Goal: Transaction & Acquisition: Purchase product/service

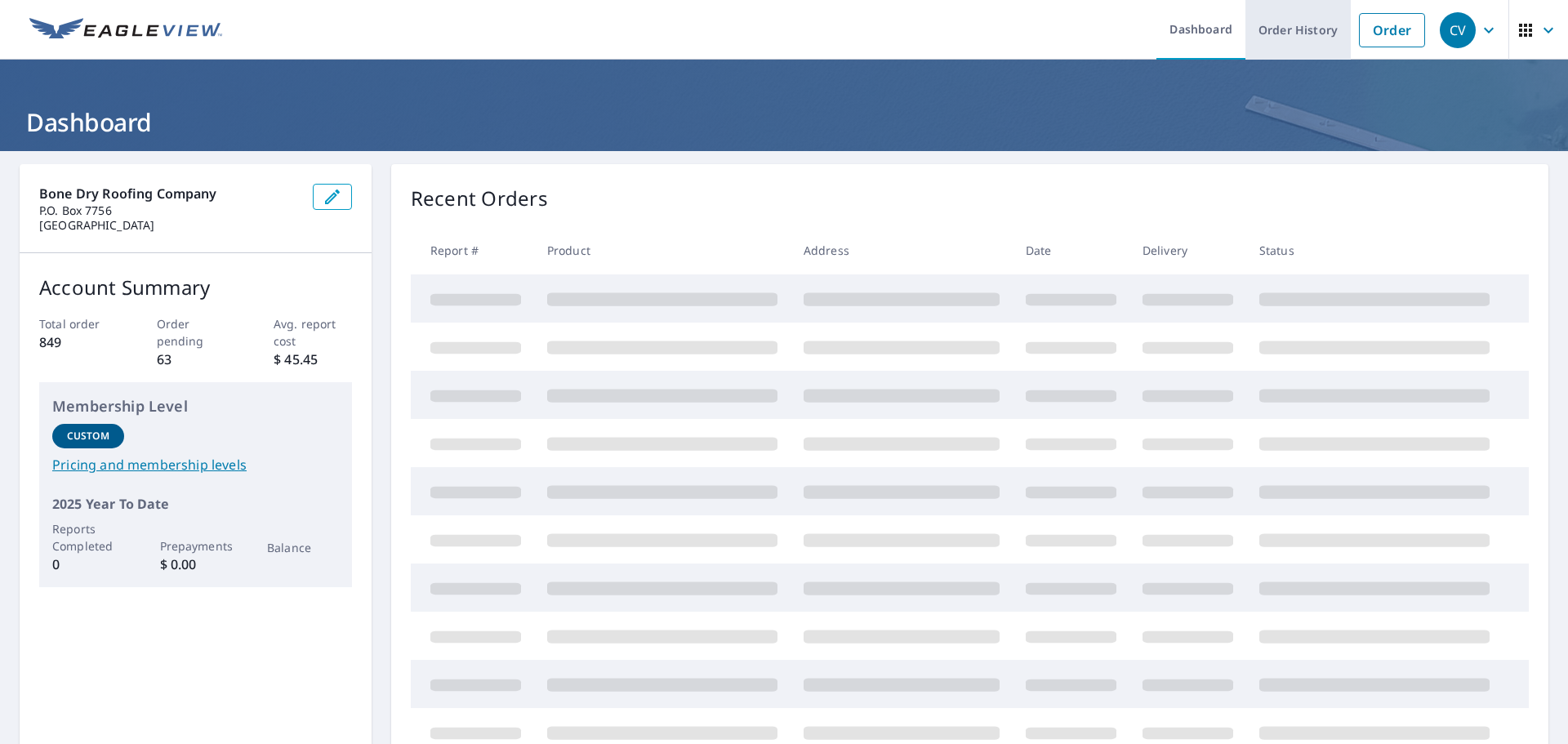
drag, startPoint x: 1378, startPoint y: 33, endPoint x: 1330, endPoint y: 58, distance: 54.1
click at [1378, 33] on link "Order" at bounding box center [1391, 30] width 66 height 34
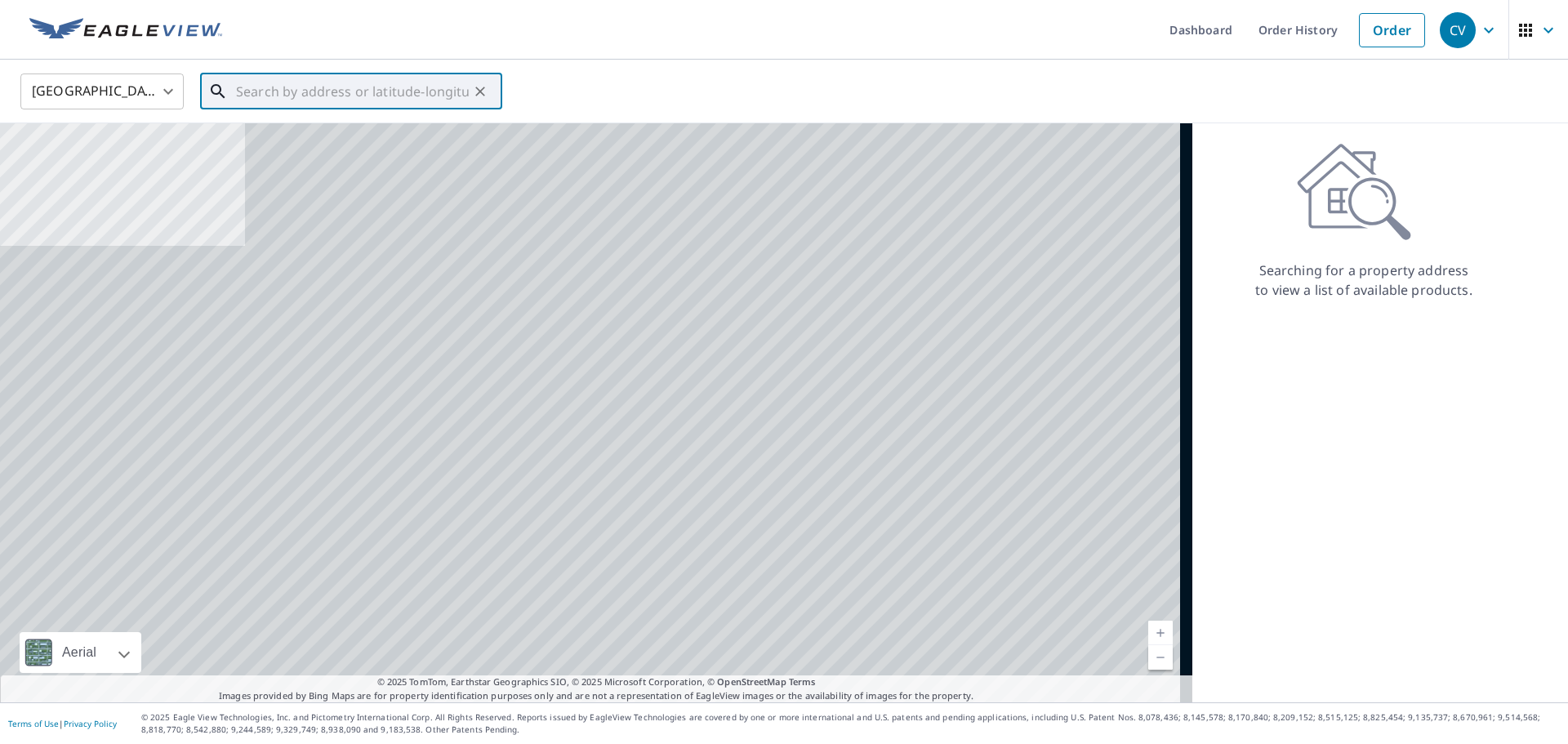
click at [335, 98] on input "text" at bounding box center [352, 91] width 233 height 46
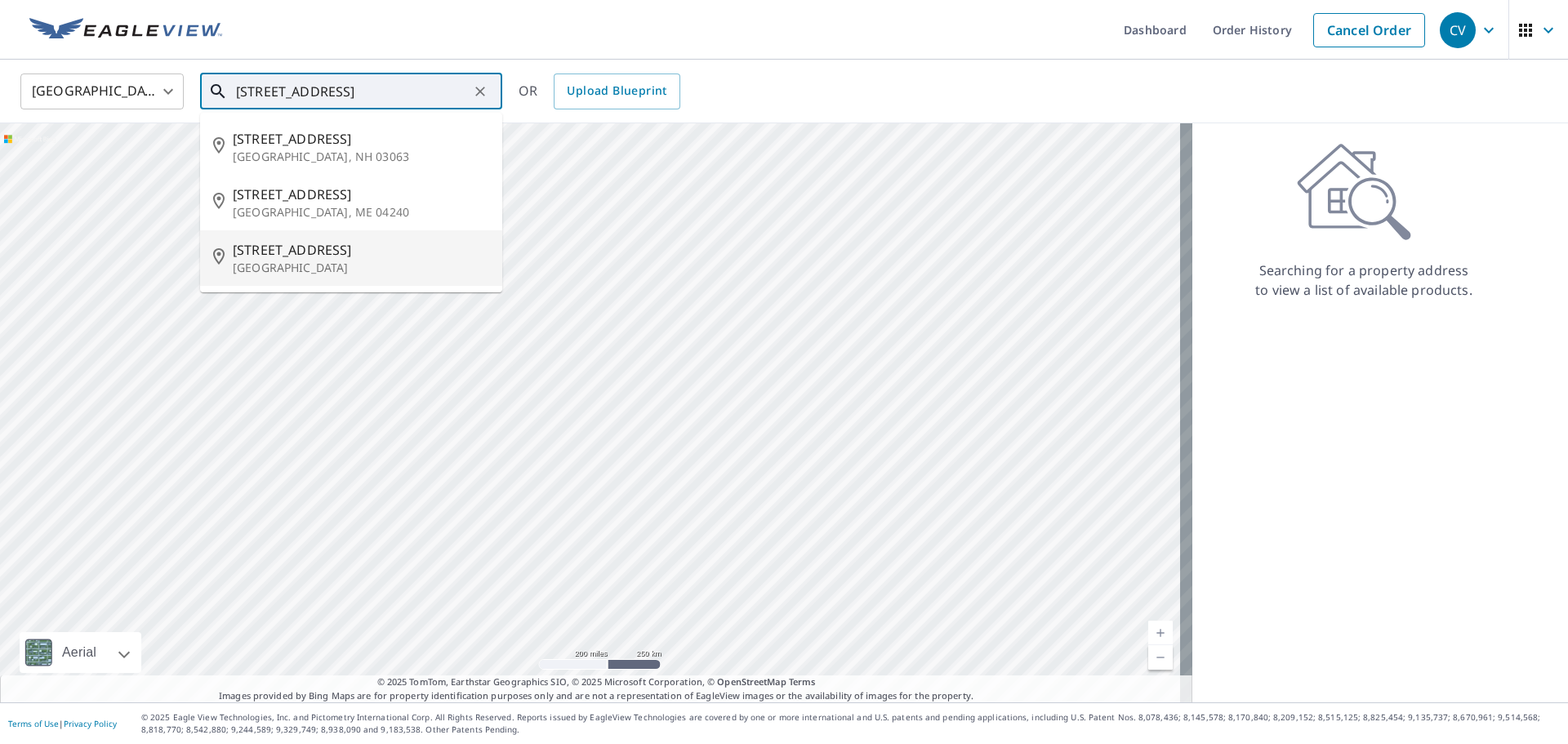
click at [257, 252] on span "[STREET_ADDRESS]" at bounding box center [360, 249] width 256 height 19
type input "[STREET_ADDRESS]"
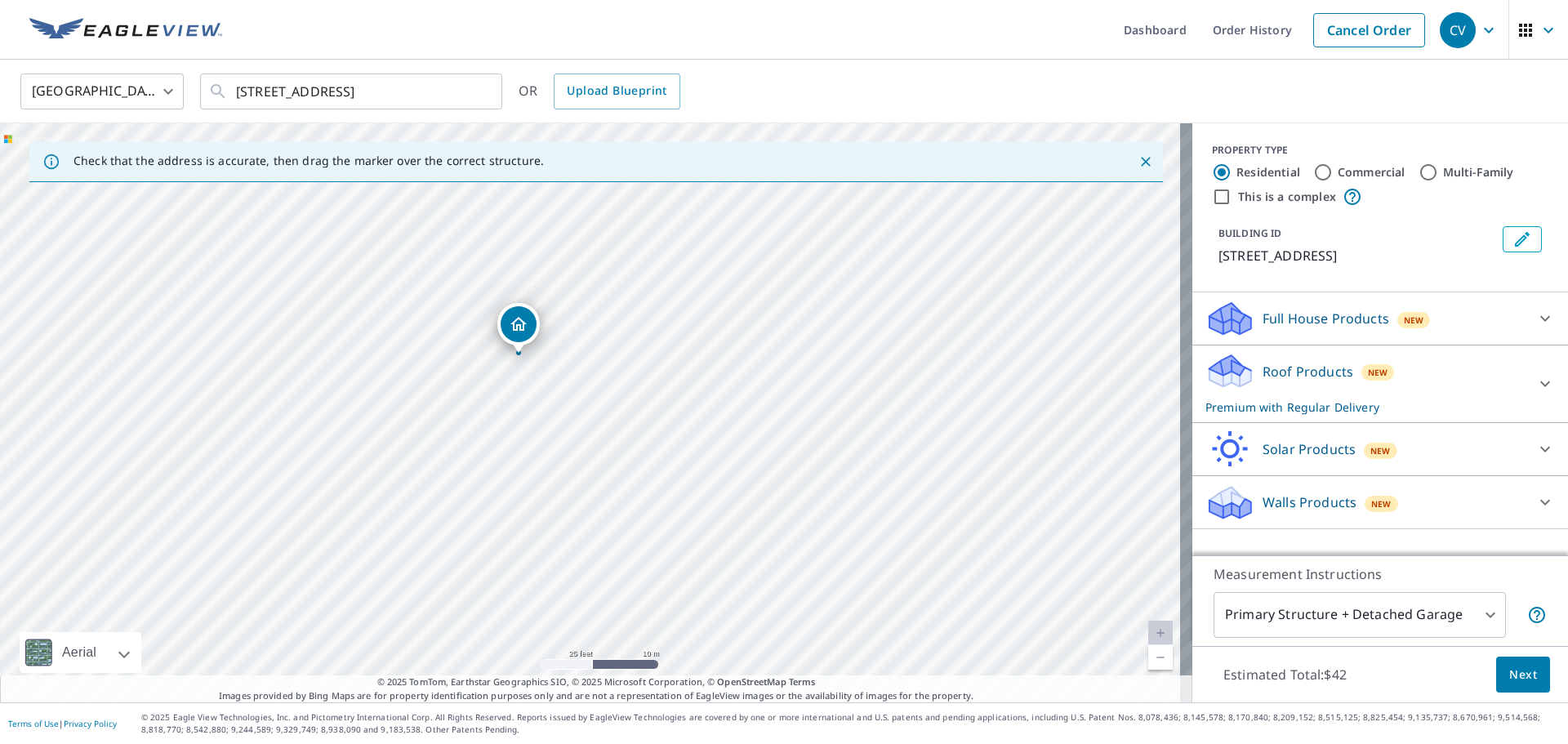
drag, startPoint x: 530, startPoint y: 519, endPoint x: 604, endPoint y: 357, distance: 178.1
click at [604, 357] on div "[STREET_ADDRESS]" at bounding box center [596, 413] width 1192 height 579
click at [1509, 665] on span "Next" at bounding box center [1522, 675] width 28 height 20
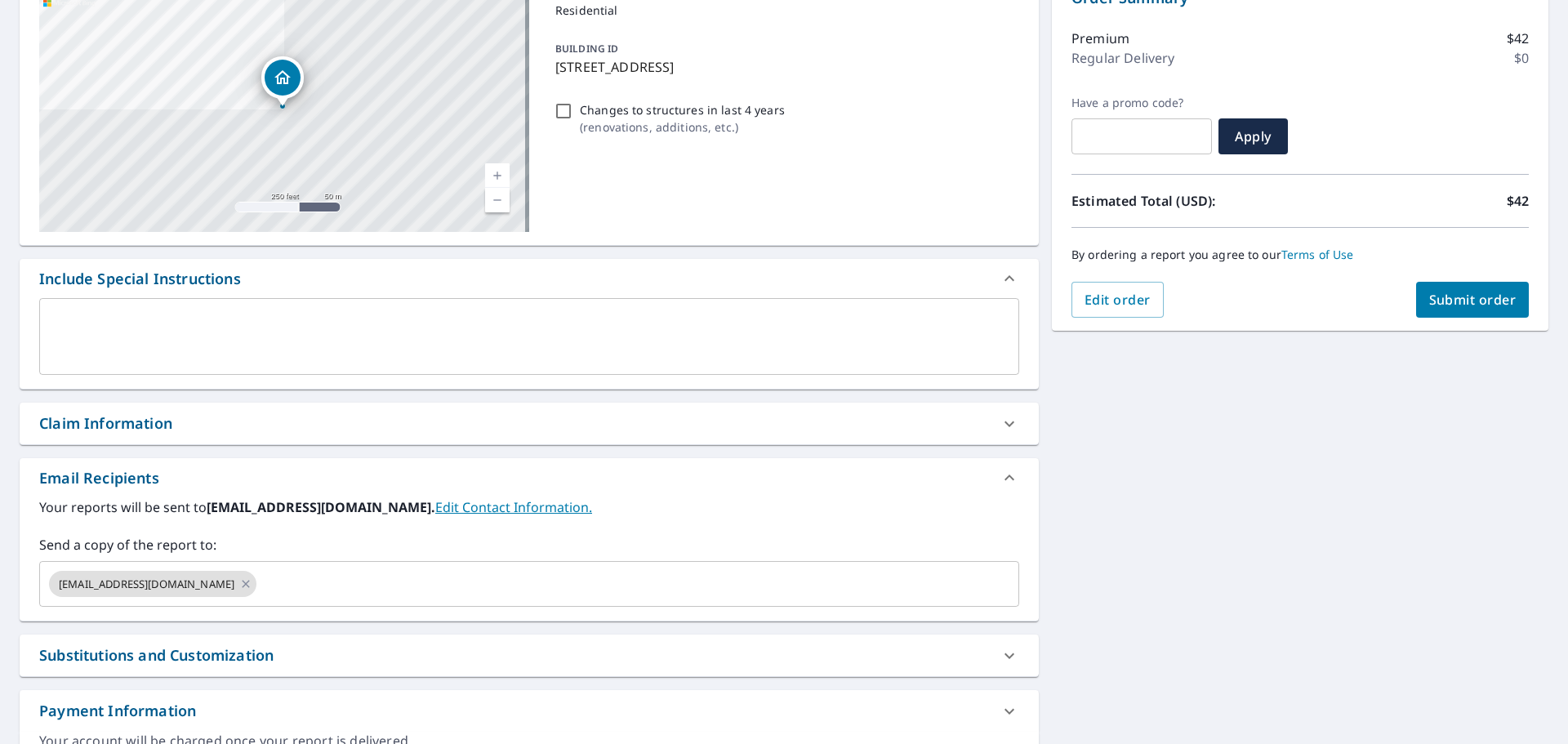
scroll to position [284, 0]
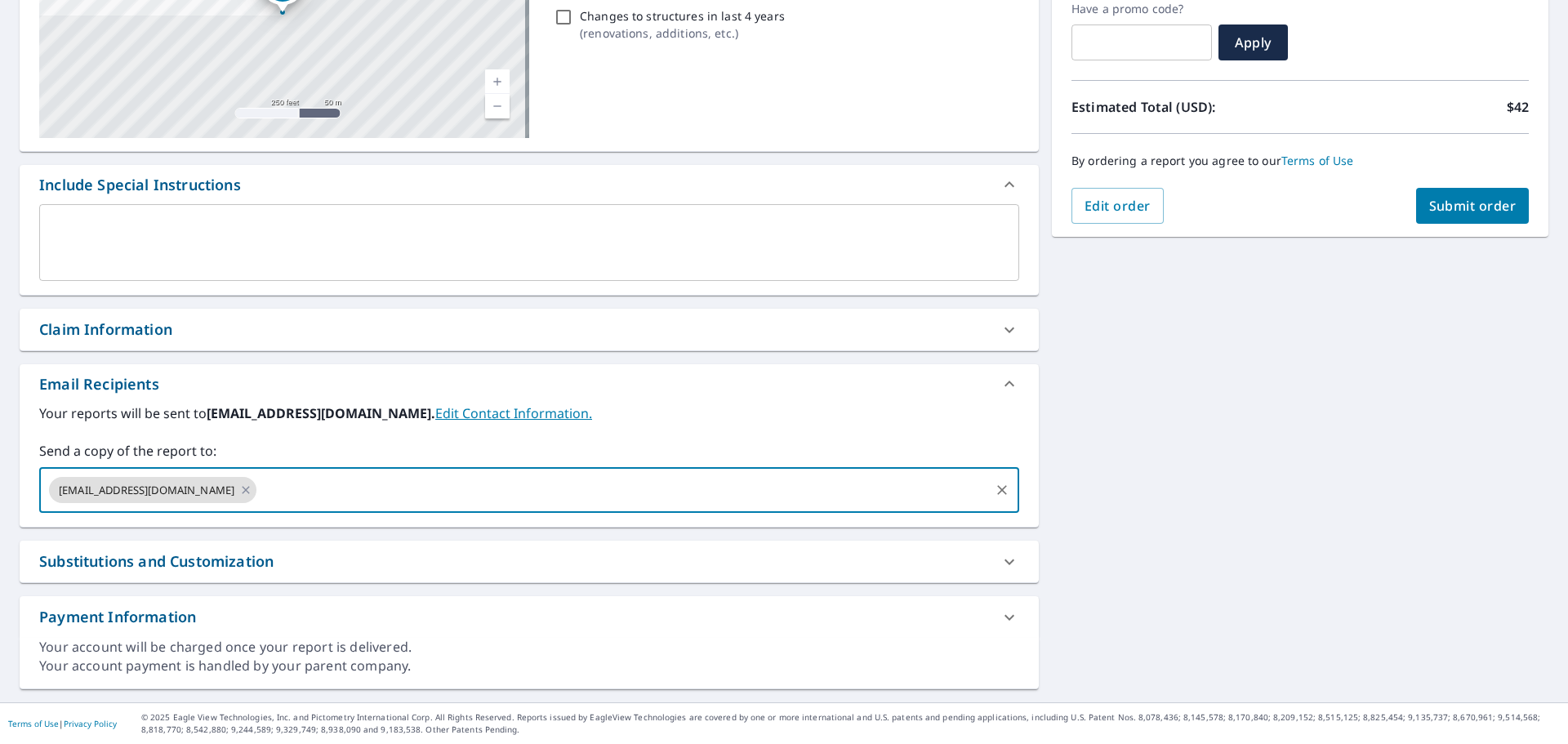
click at [436, 483] on input "text" at bounding box center [622, 490] width 728 height 31
type input "[EMAIL_ADDRESS][DOMAIN_NAME]"
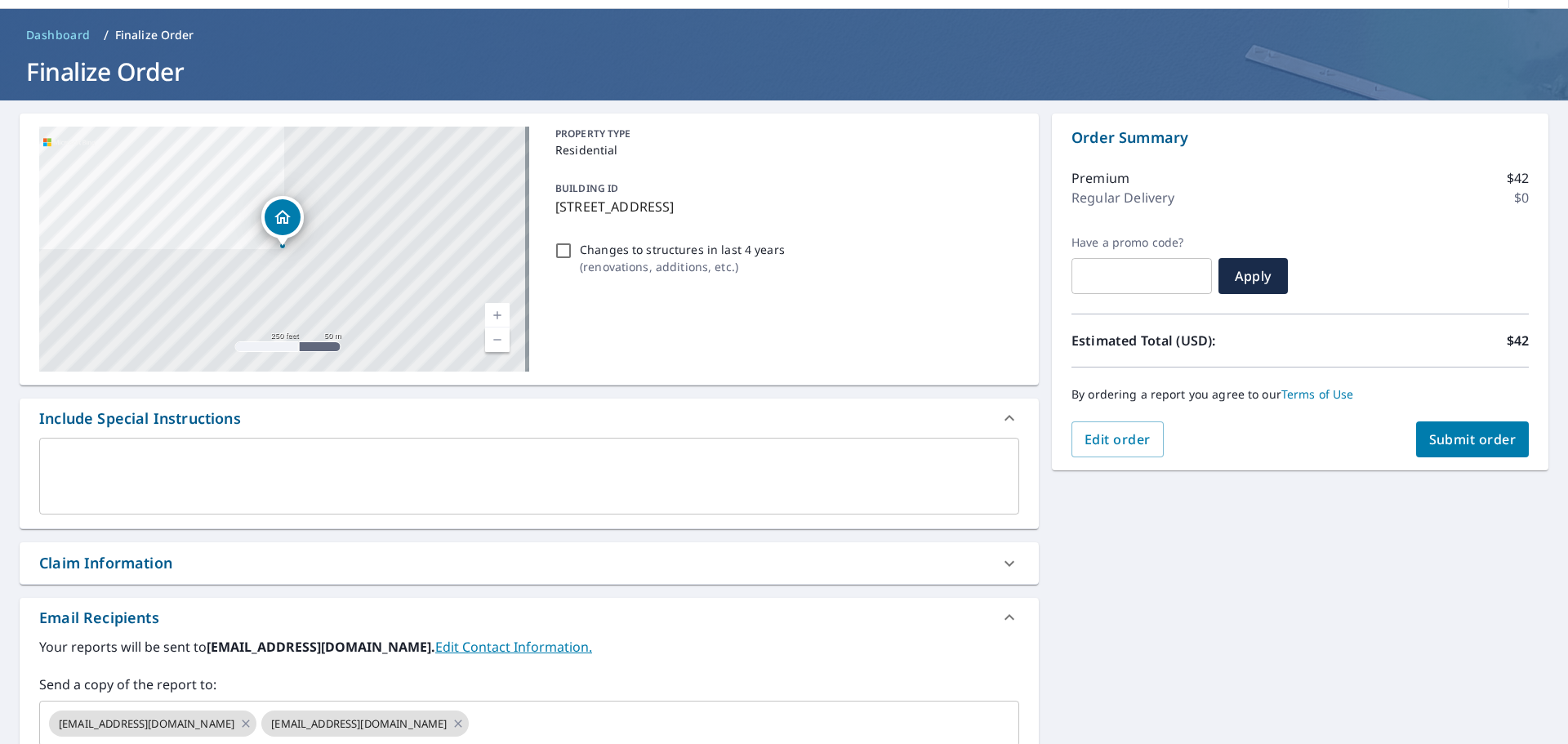
scroll to position [0, 0]
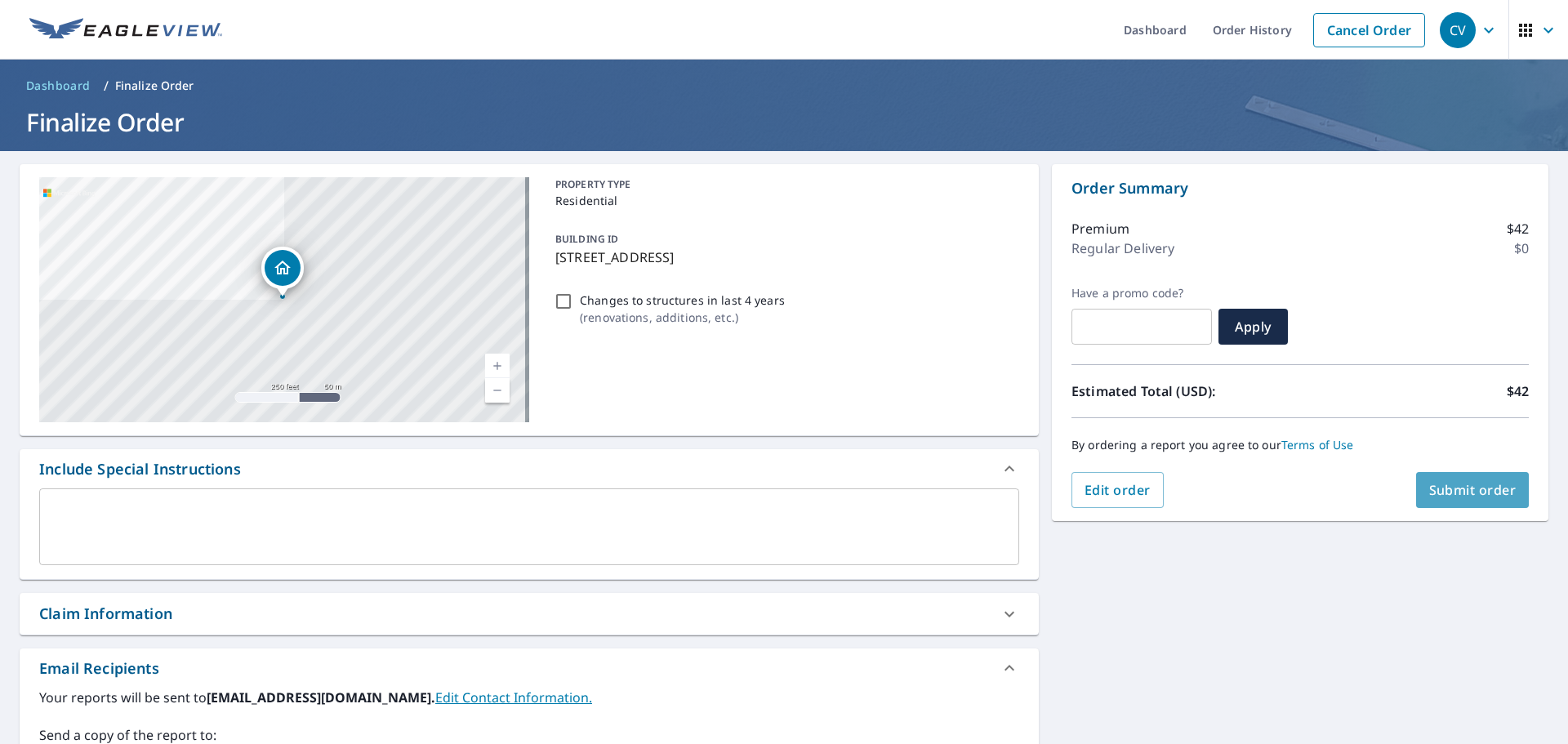
click at [1487, 486] on span "Submit order" at bounding box center [1472, 490] width 88 height 18
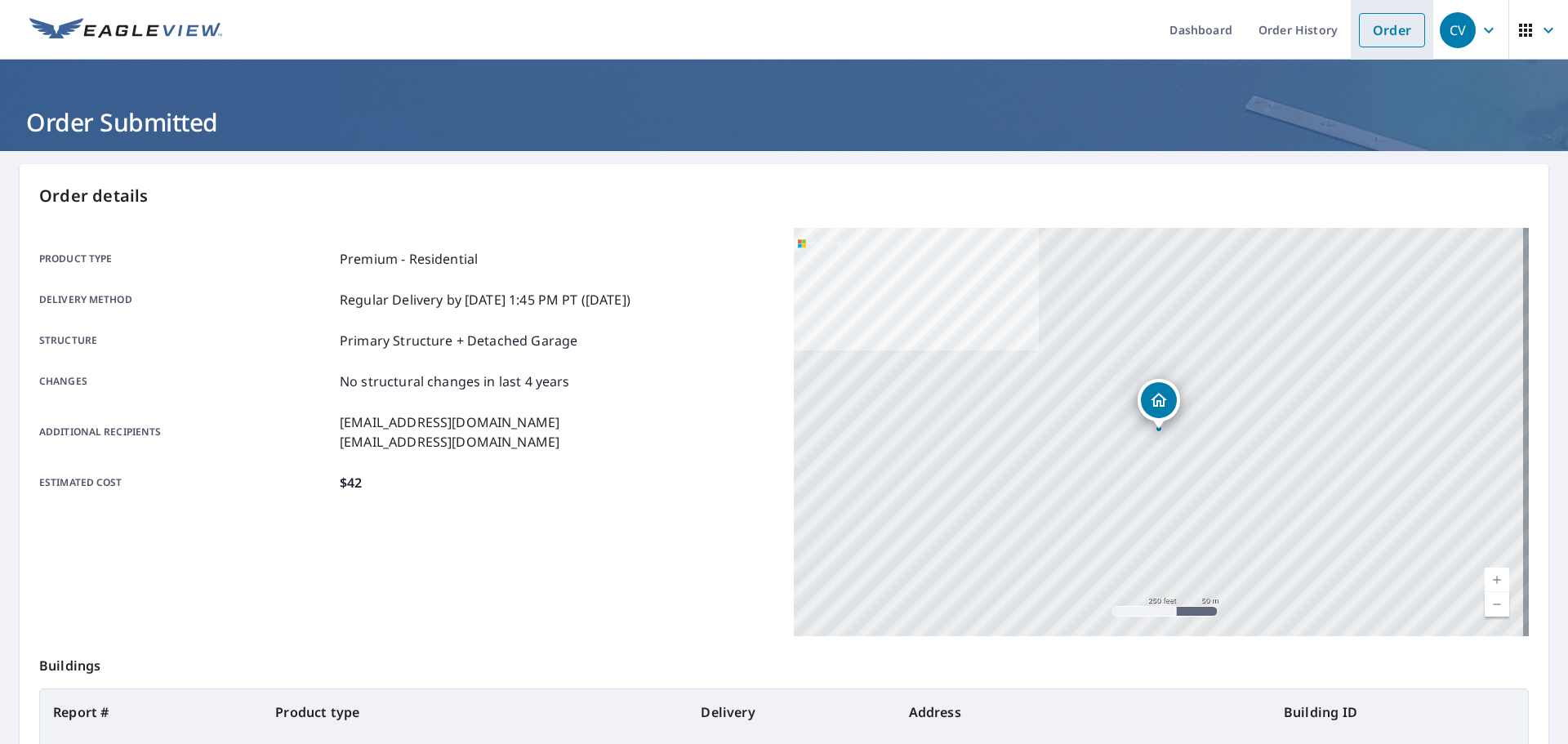
click at [1384, 28] on link "Order" at bounding box center [1391, 30] width 66 height 34
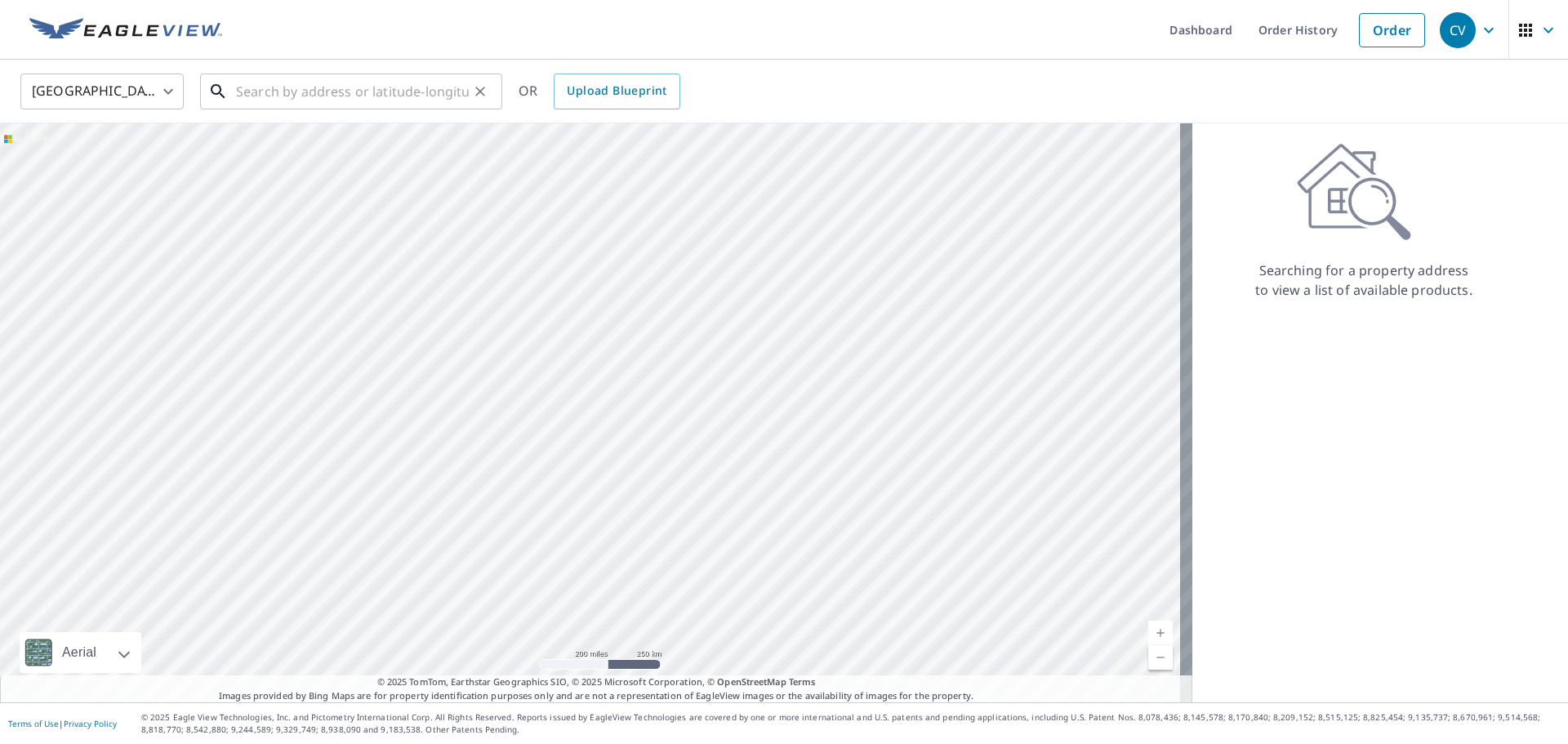
click at [259, 93] on input "text" at bounding box center [352, 91] width 233 height 46
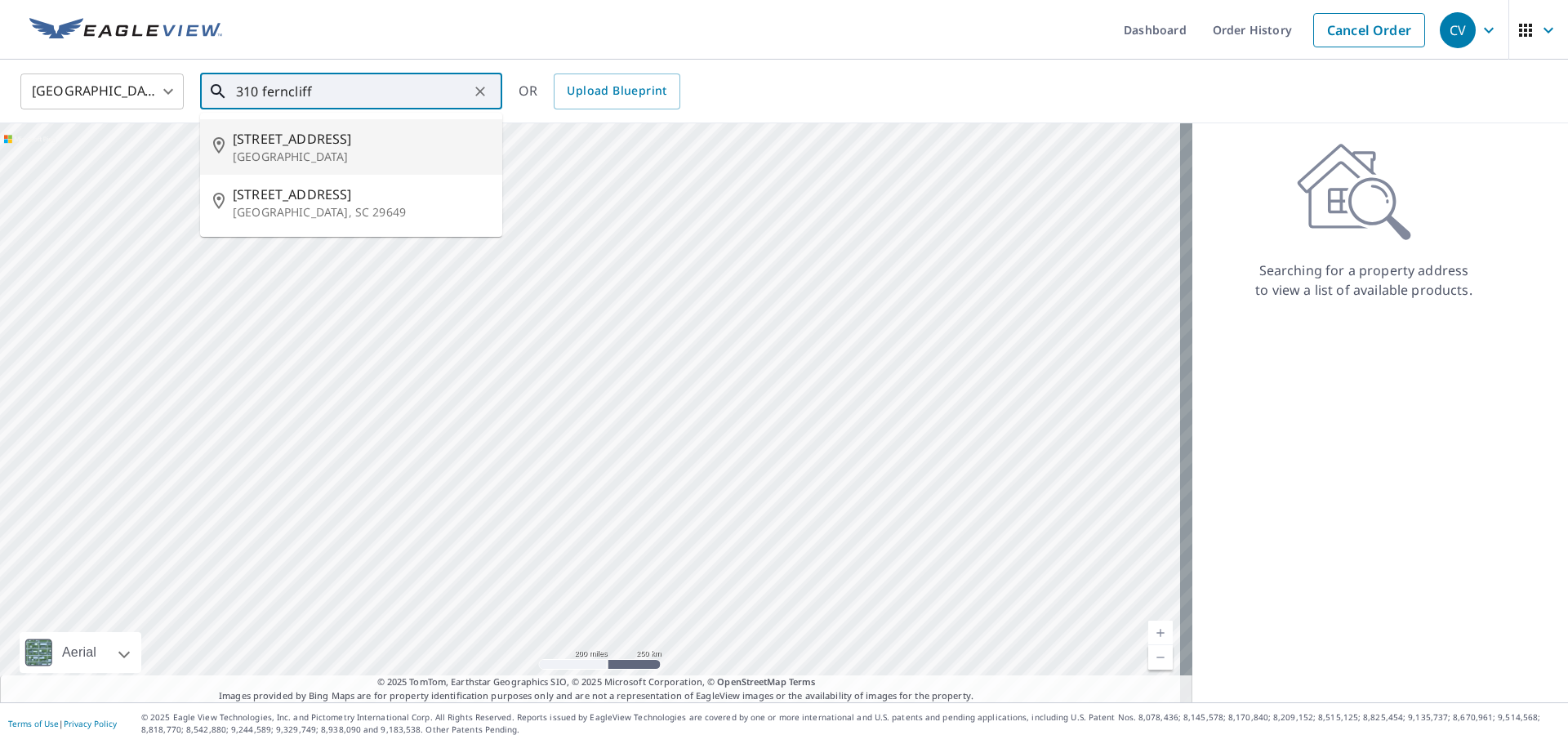
click at [253, 128] on li "[STREET_ADDRESS][PERSON_NAME]" at bounding box center [351, 147] width 302 height 56
type input "[STREET_ADDRESS][PERSON_NAME]"
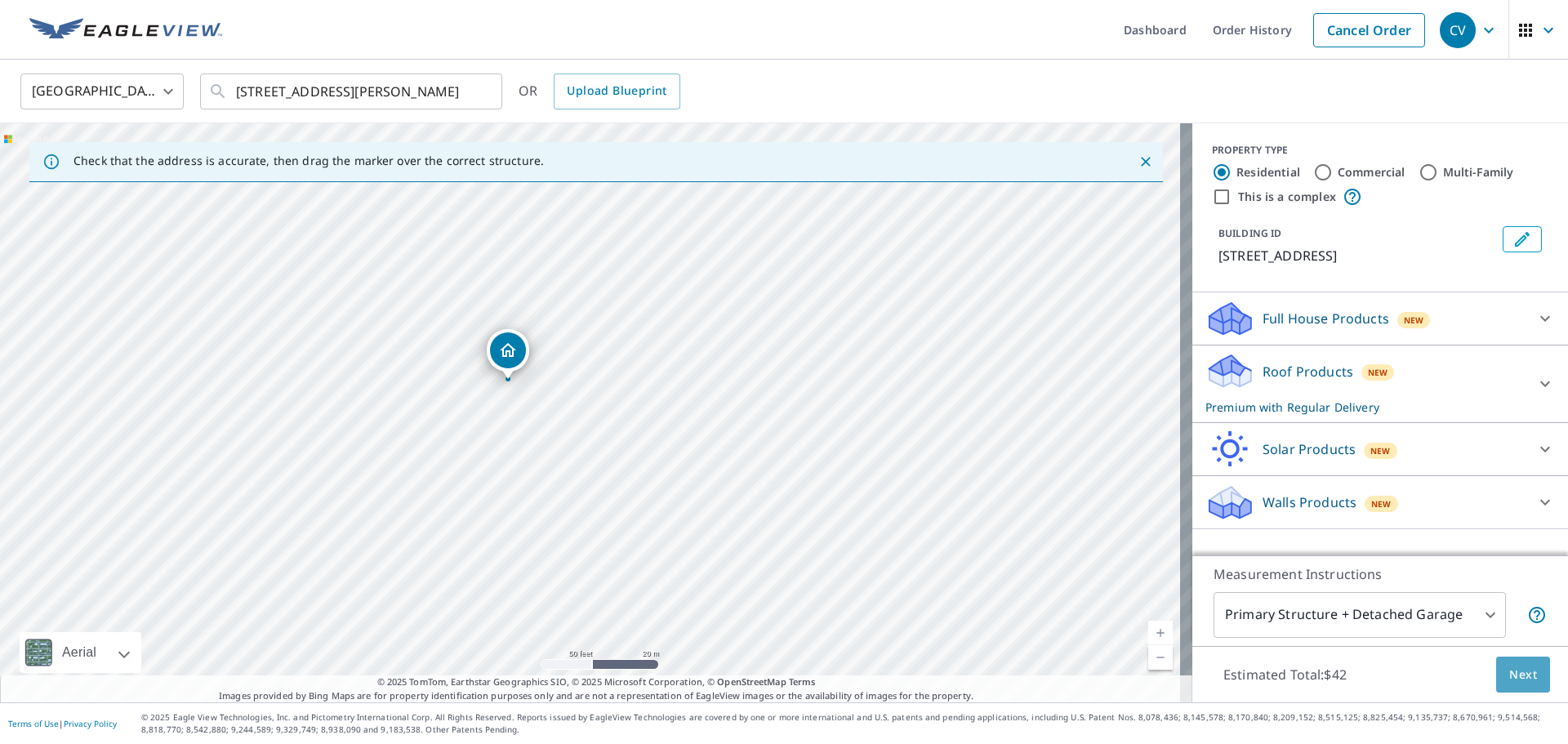
click at [1496, 680] on button "Next" at bounding box center [1523, 675] width 54 height 37
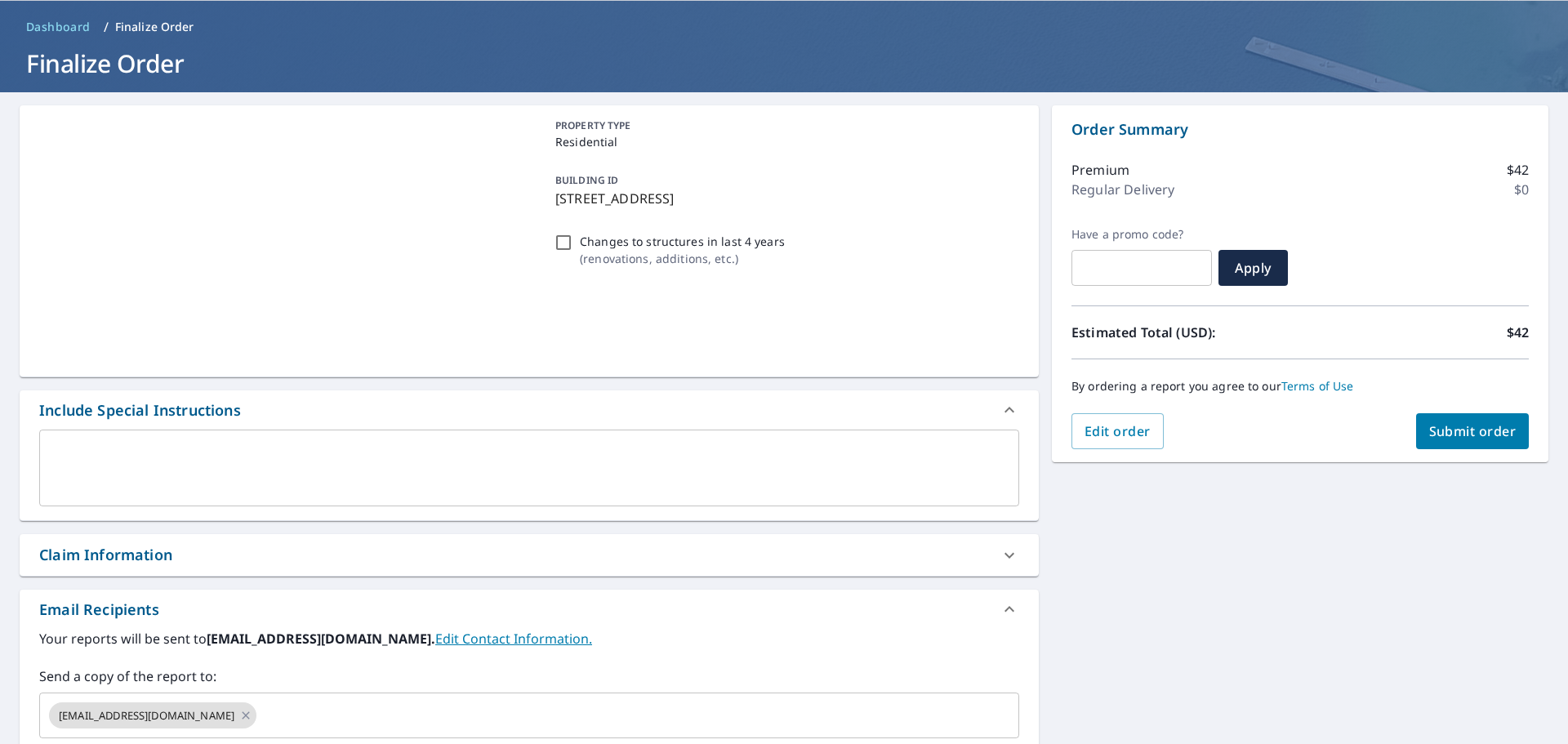
scroll to position [82, 0]
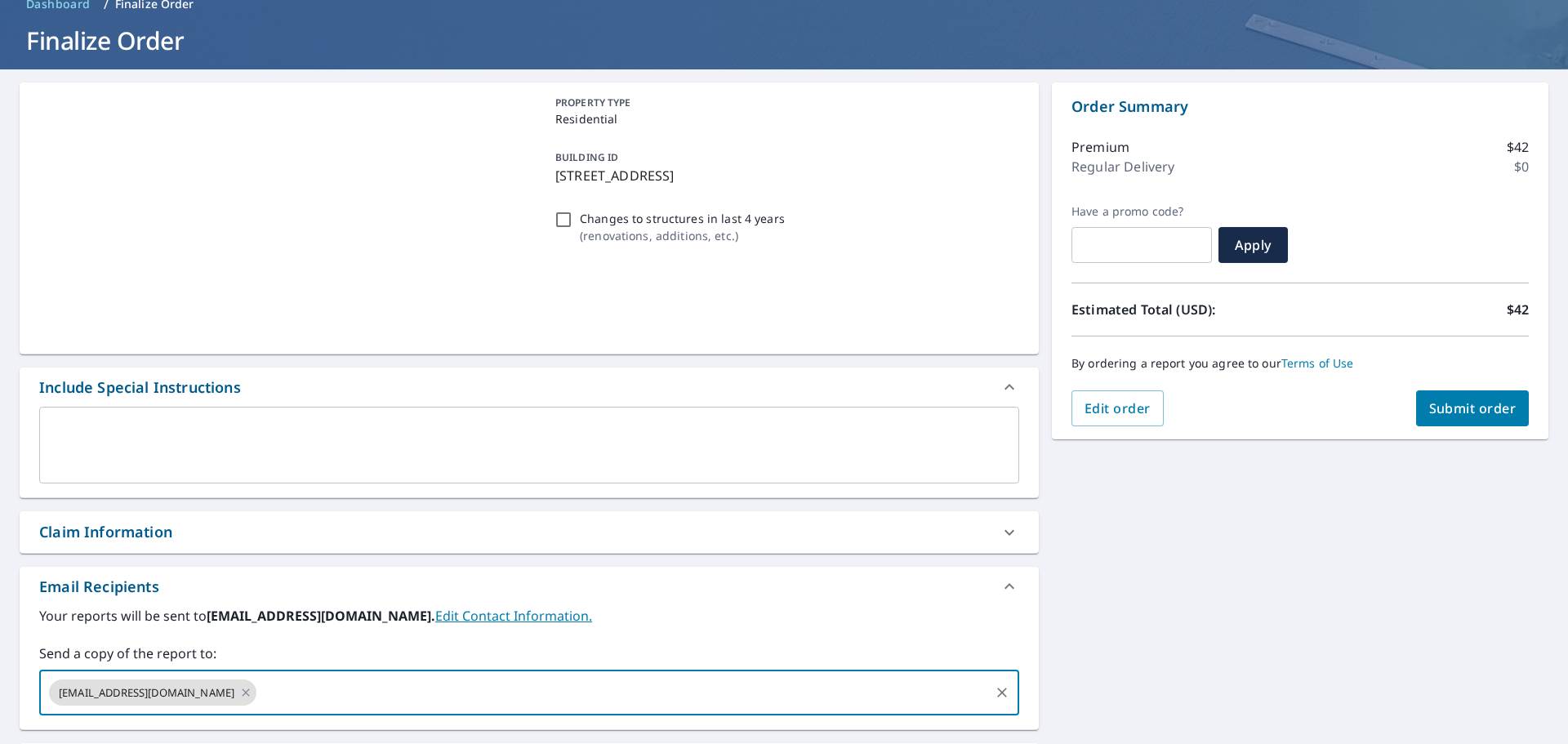
click at [479, 702] on input "text" at bounding box center [622, 692] width 728 height 31
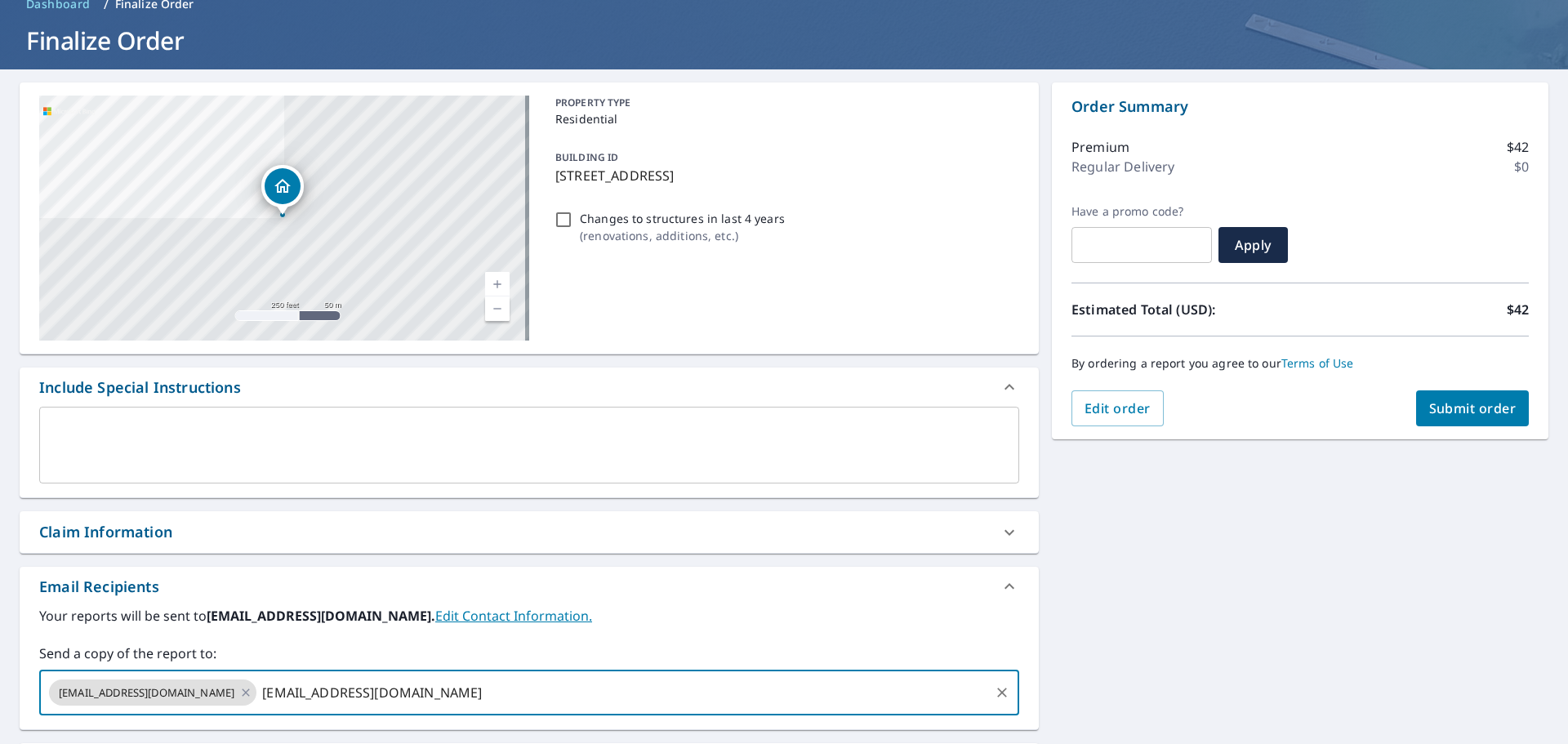
type input "[EMAIL_ADDRESS][DOMAIN_NAME]"
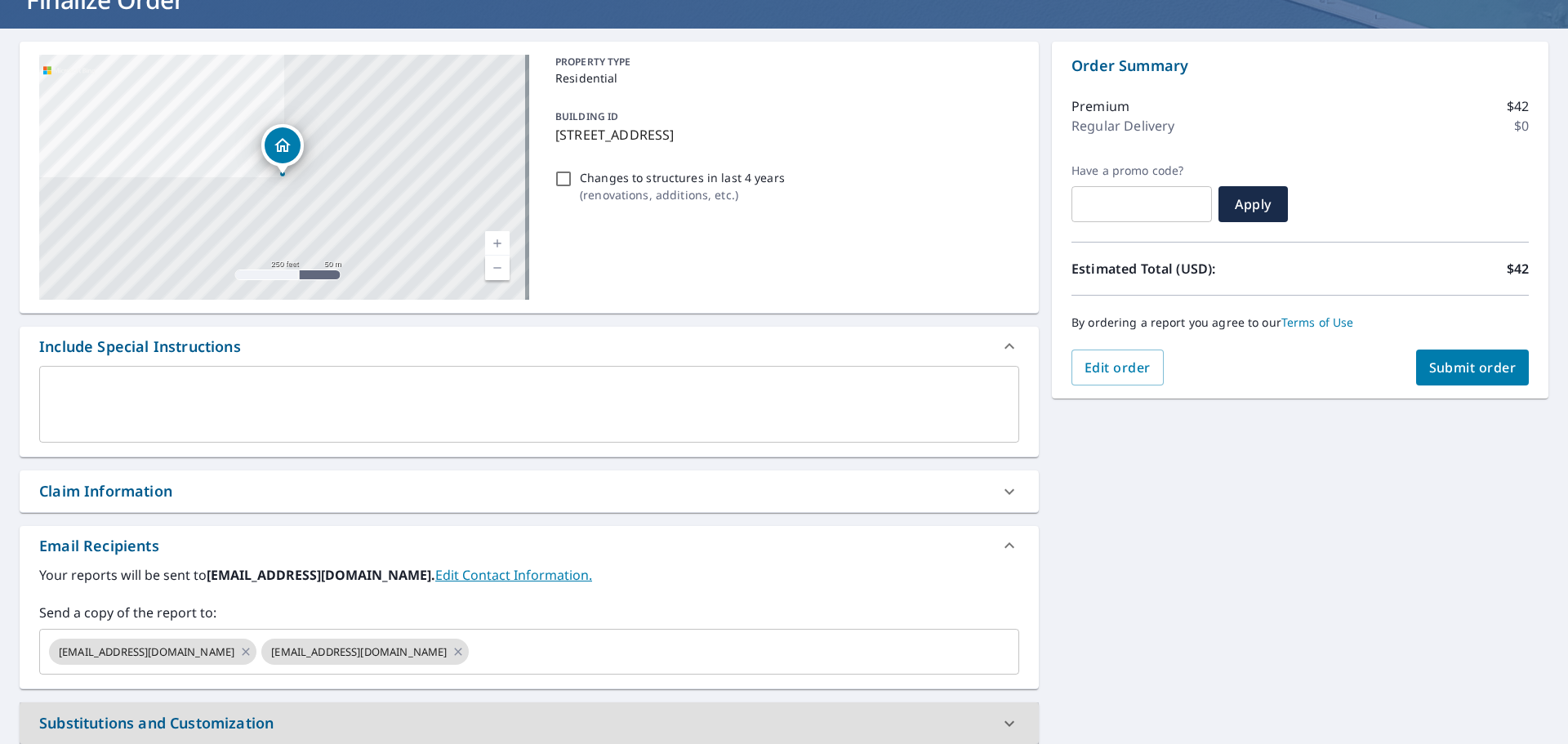
scroll to position [0, 0]
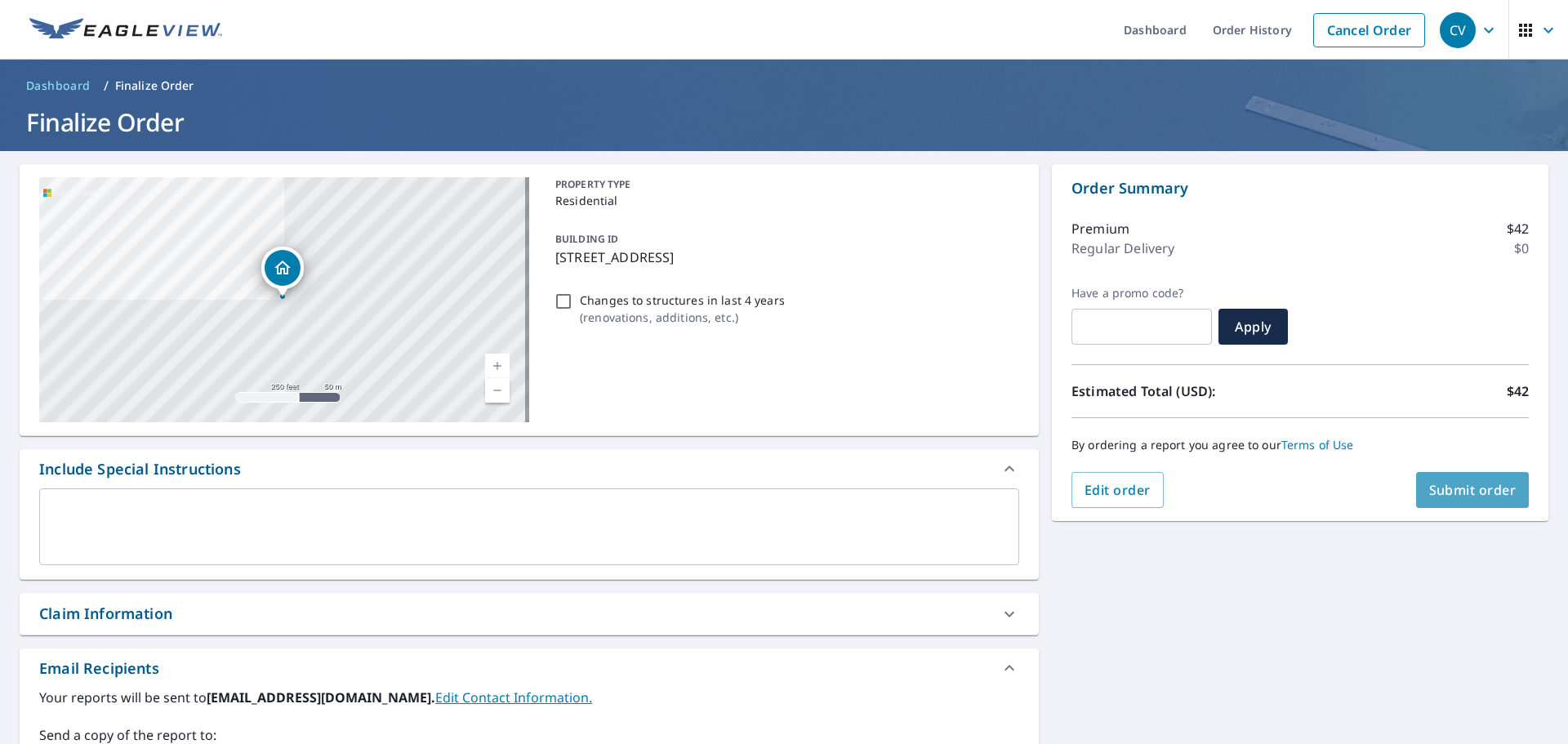
click at [1426, 480] on button "Submit order" at bounding box center [1473, 490] width 113 height 36
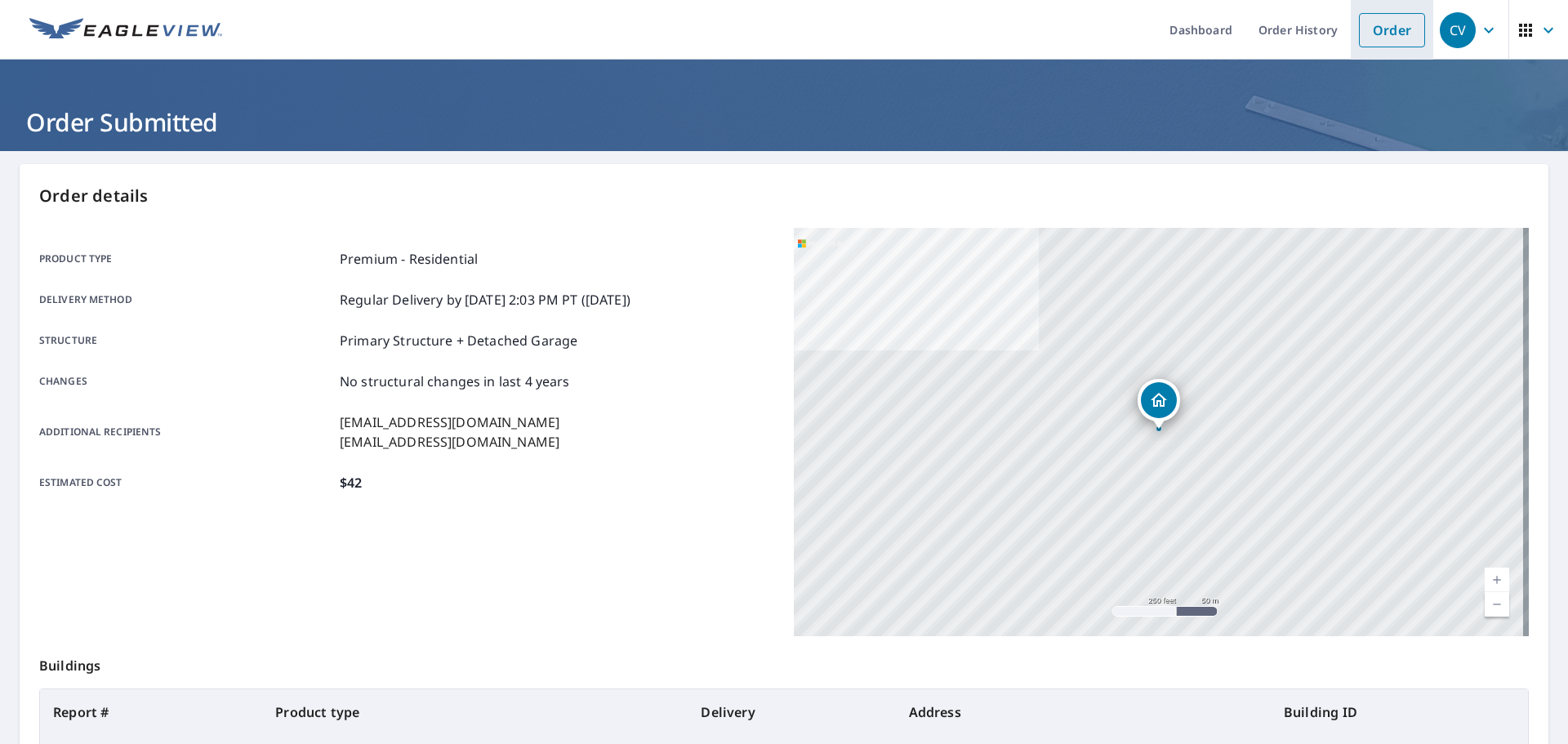
click at [1395, 33] on link "Order" at bounding box center [1391, 30] width 66 height 34
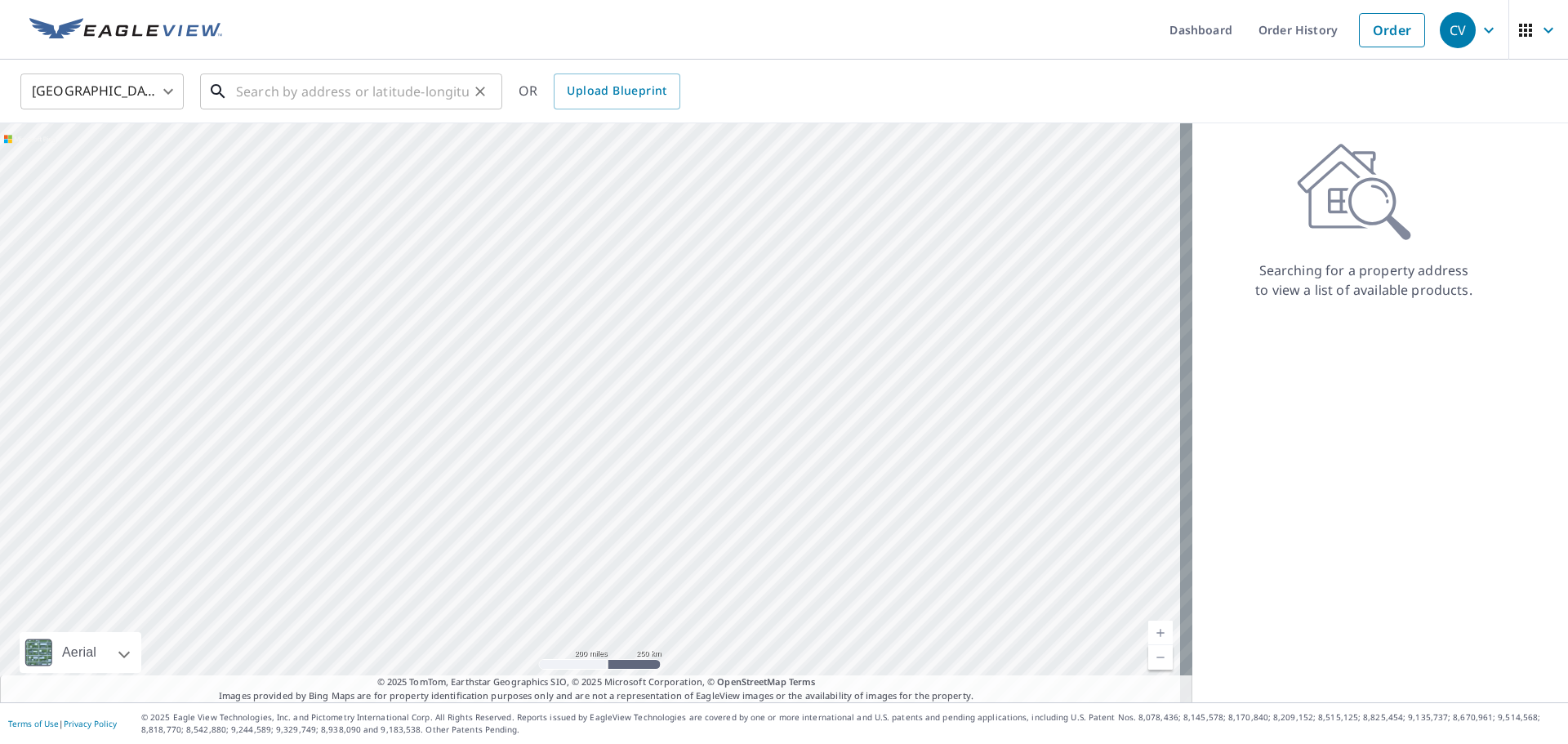
click at [295, 87] on input "text" at bounding box center [352, 91] width 233 height 46
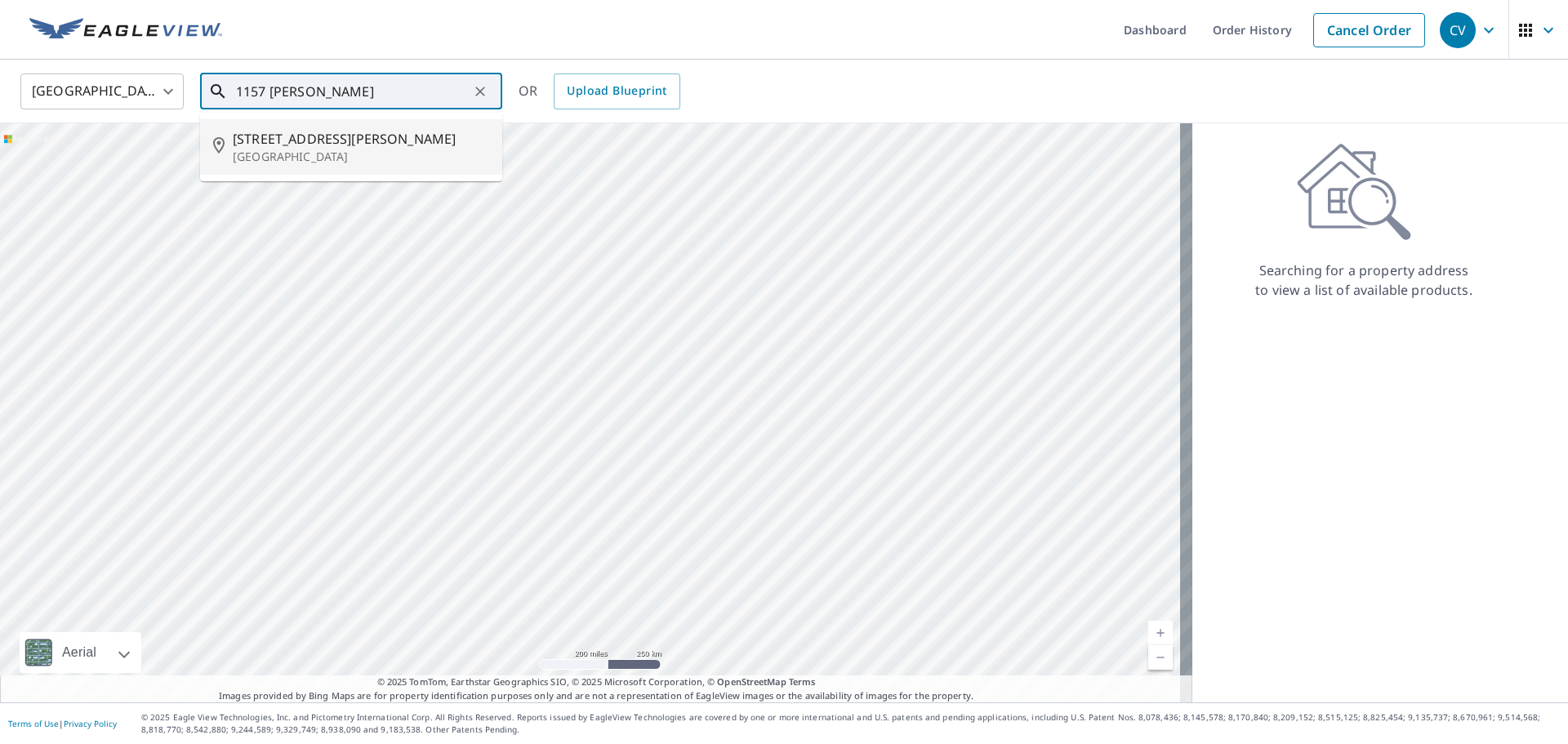
click at [362, 154] on p "[GEOGRAPHIC_DATA]" at bounding box center [360, 157] width 256 height 17
type input "[STREET_ADDRESS][PERSON_NAME]"
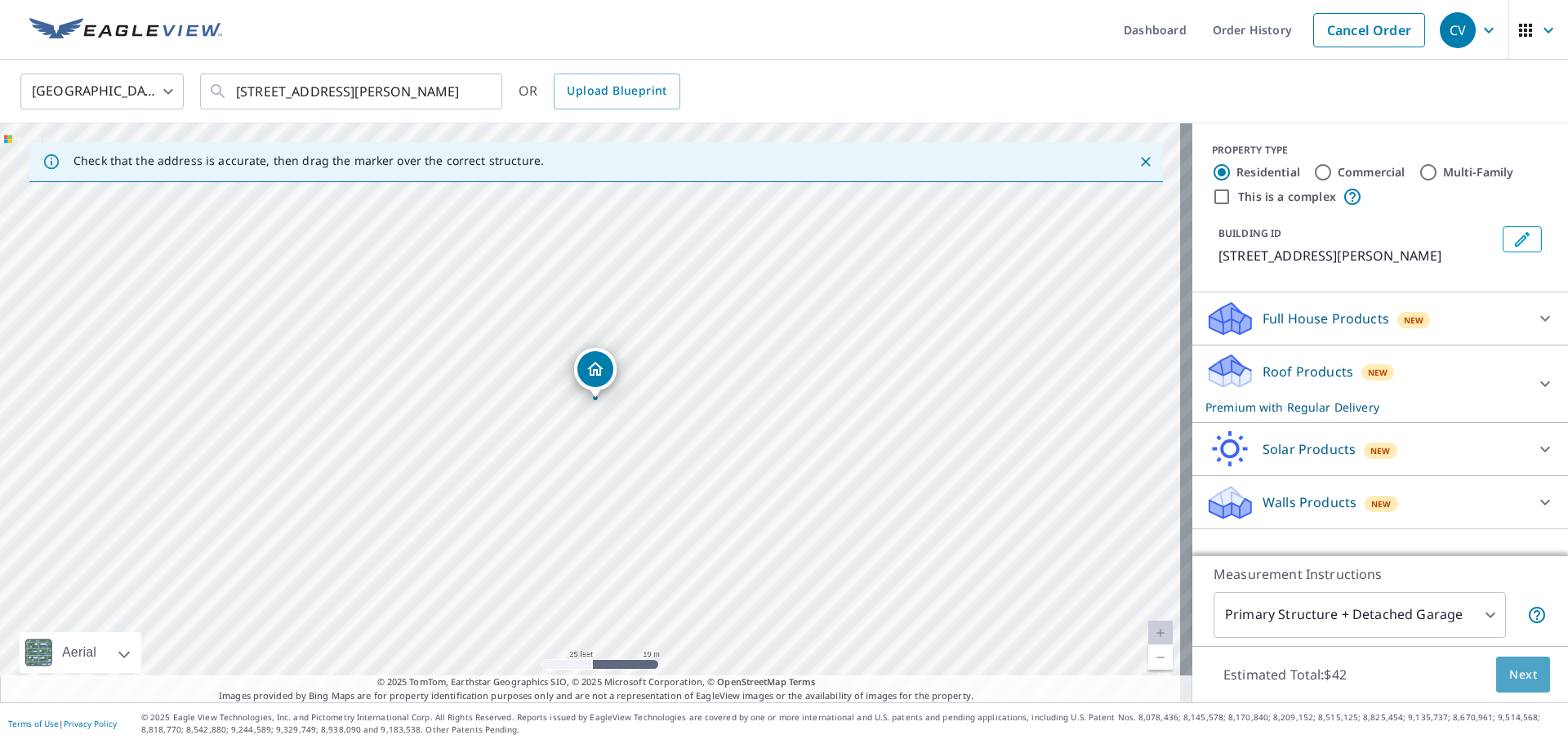
click at [1509, 671] on span "Next" at bounding box center [1522, 675] width 28 height 20
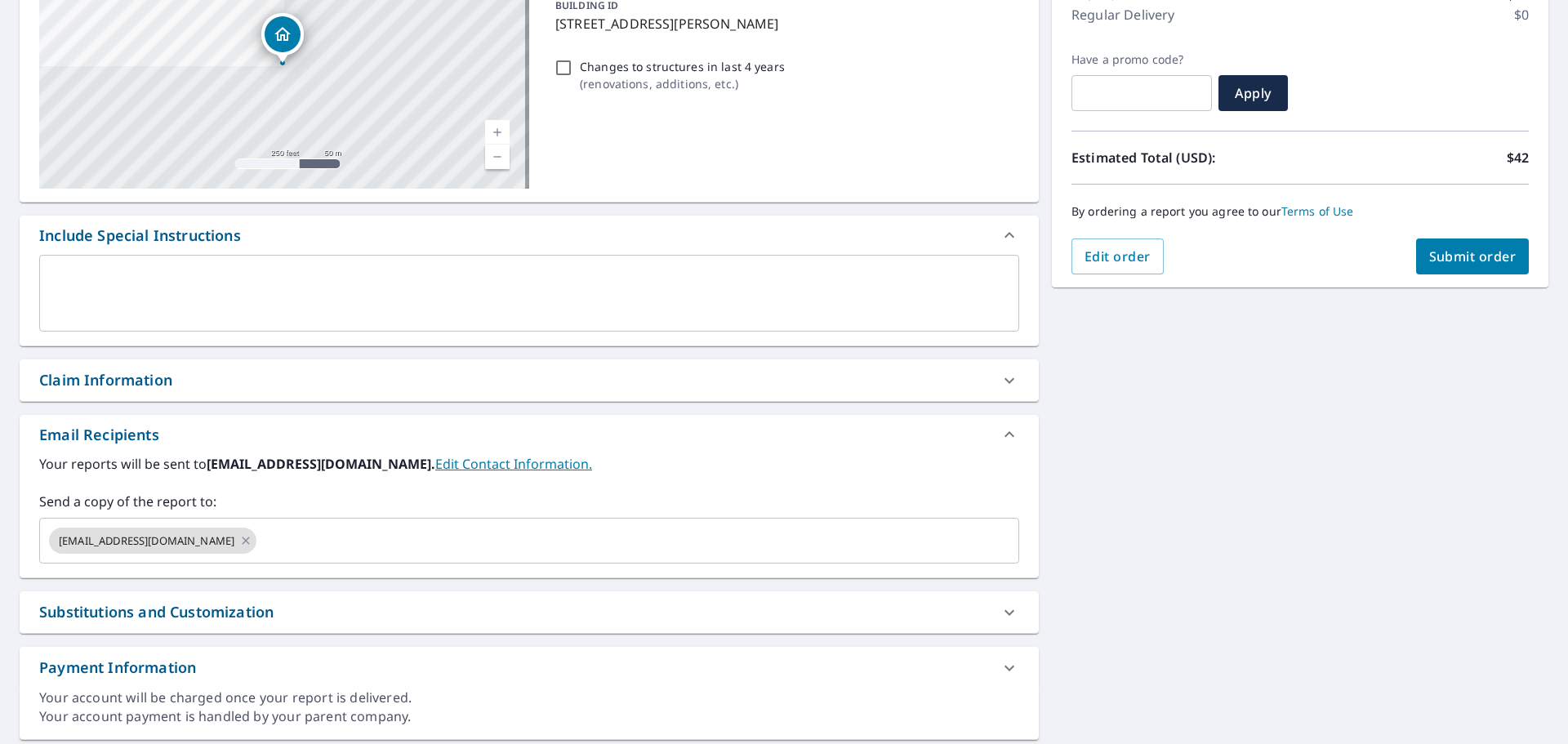
scroll to position [245, 0]
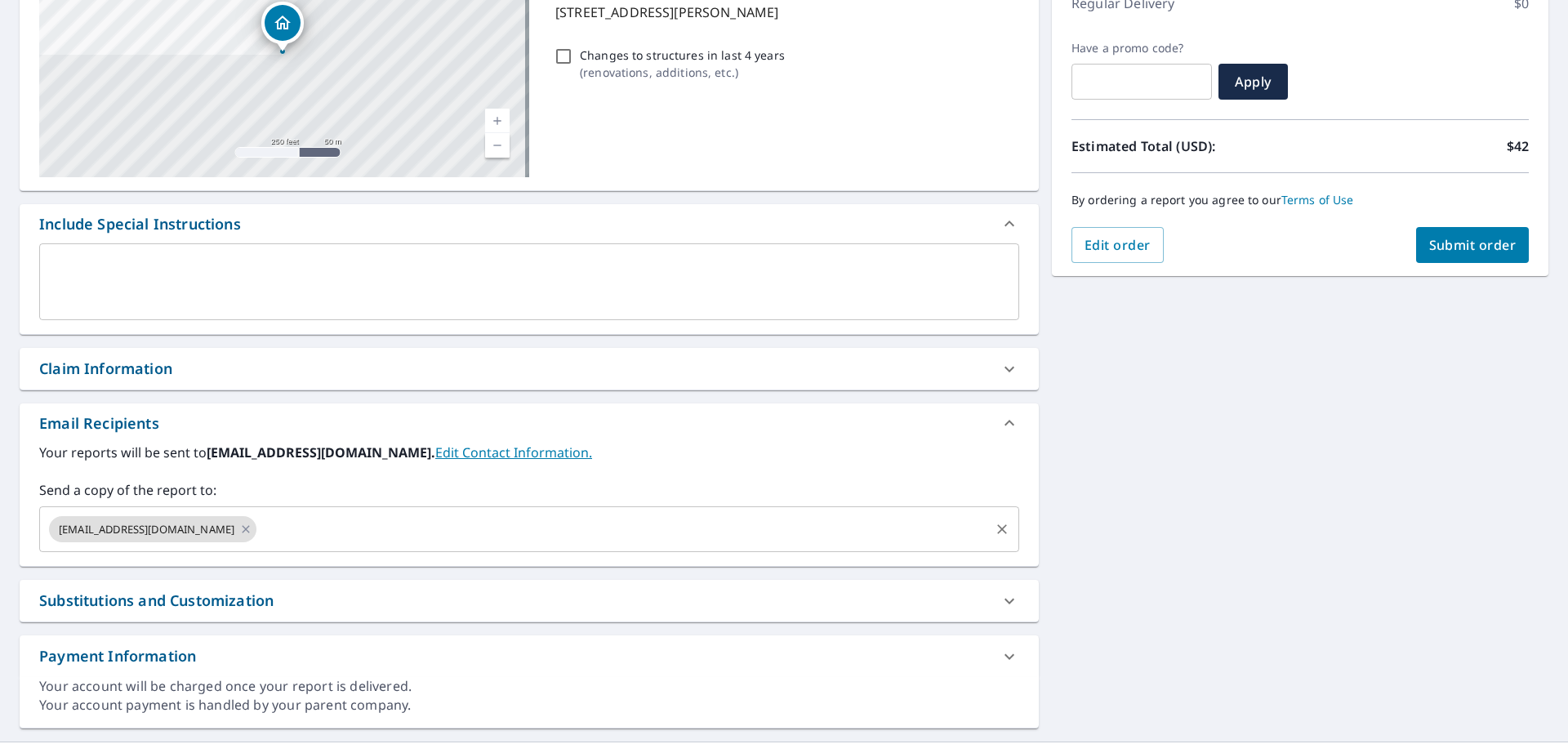
click at [550, 524] on input "text" at bounding box center [622, 529] width 728 height 31
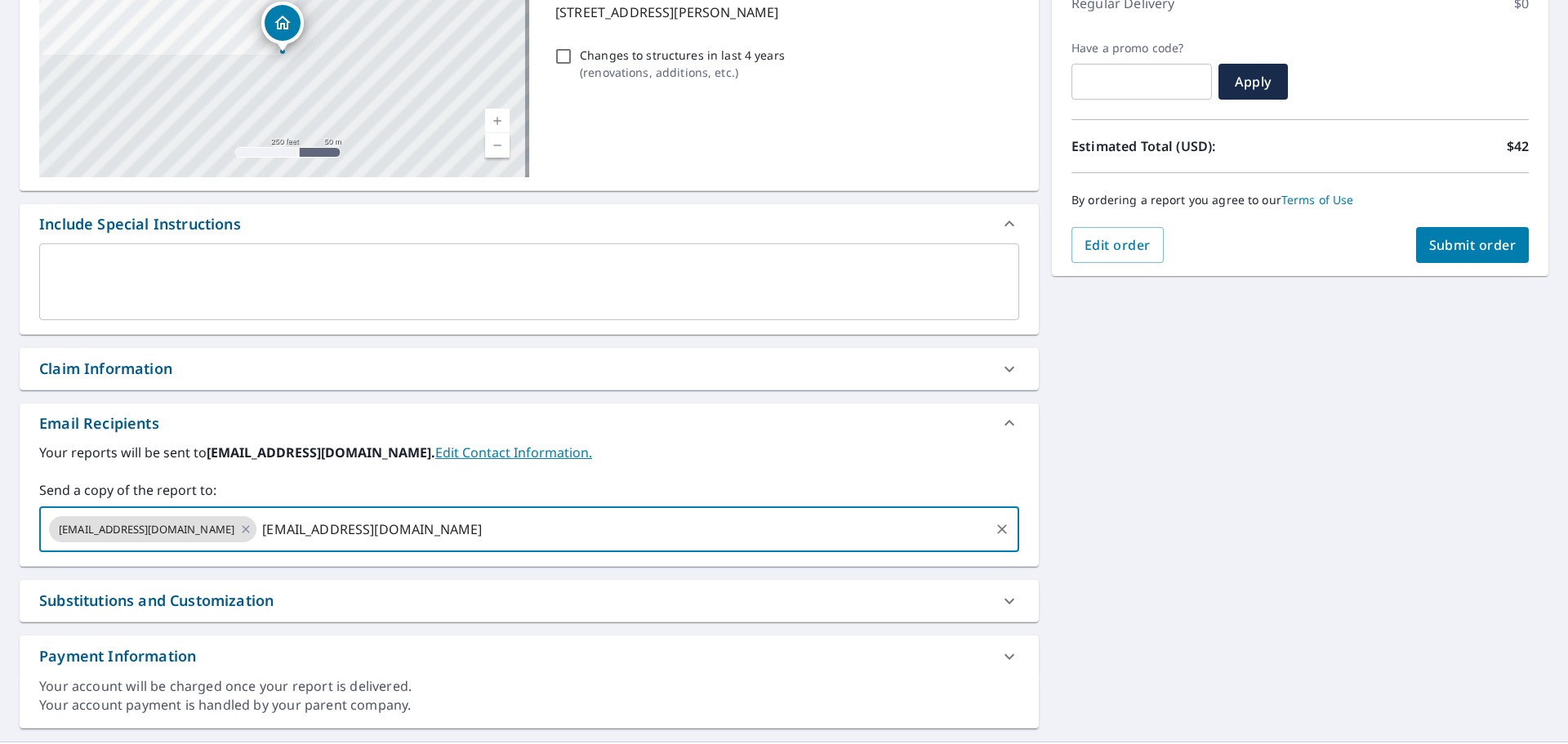
type input "[EMAIL_ADDRESS][DOMAIN_NAME]"
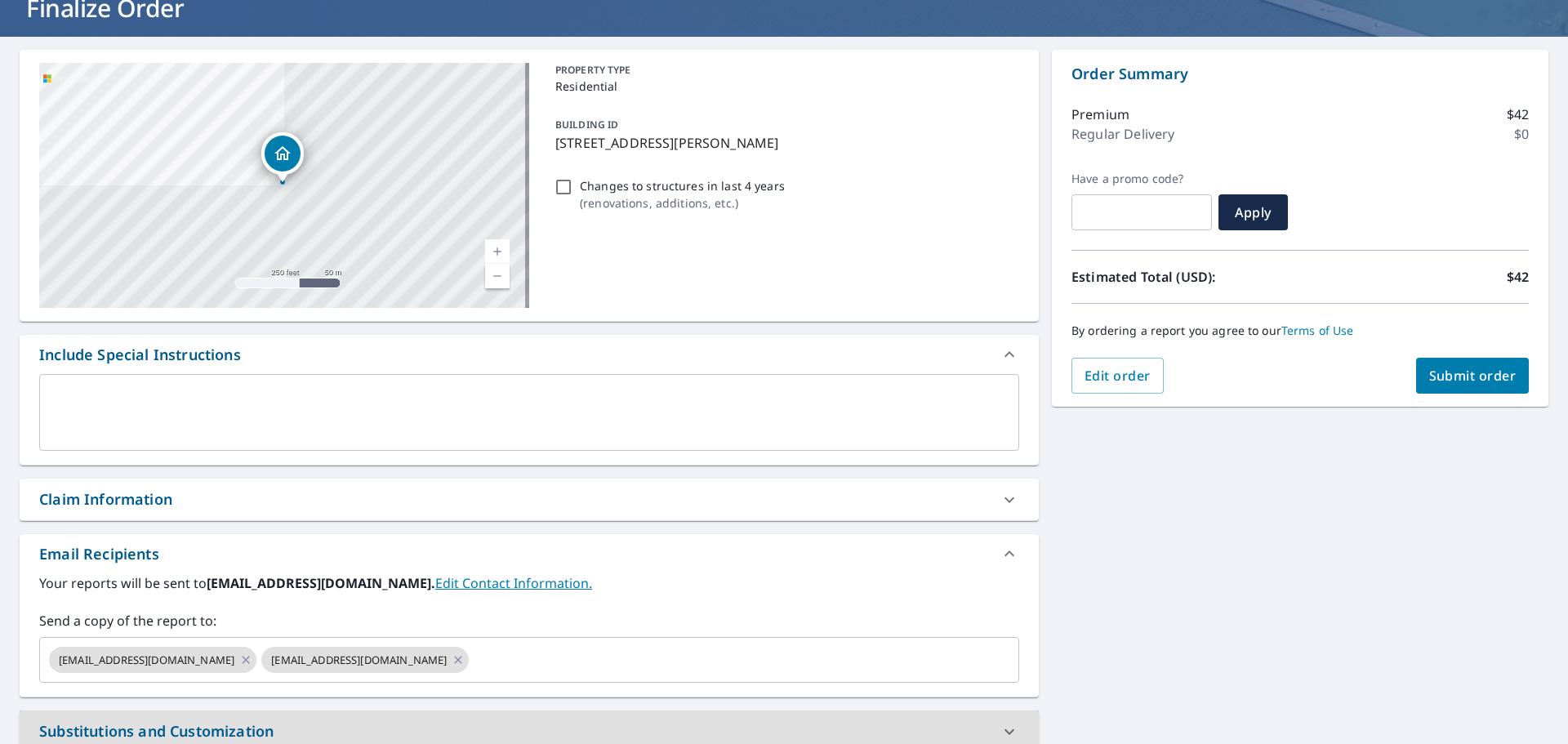
scroll to position [0, 0]
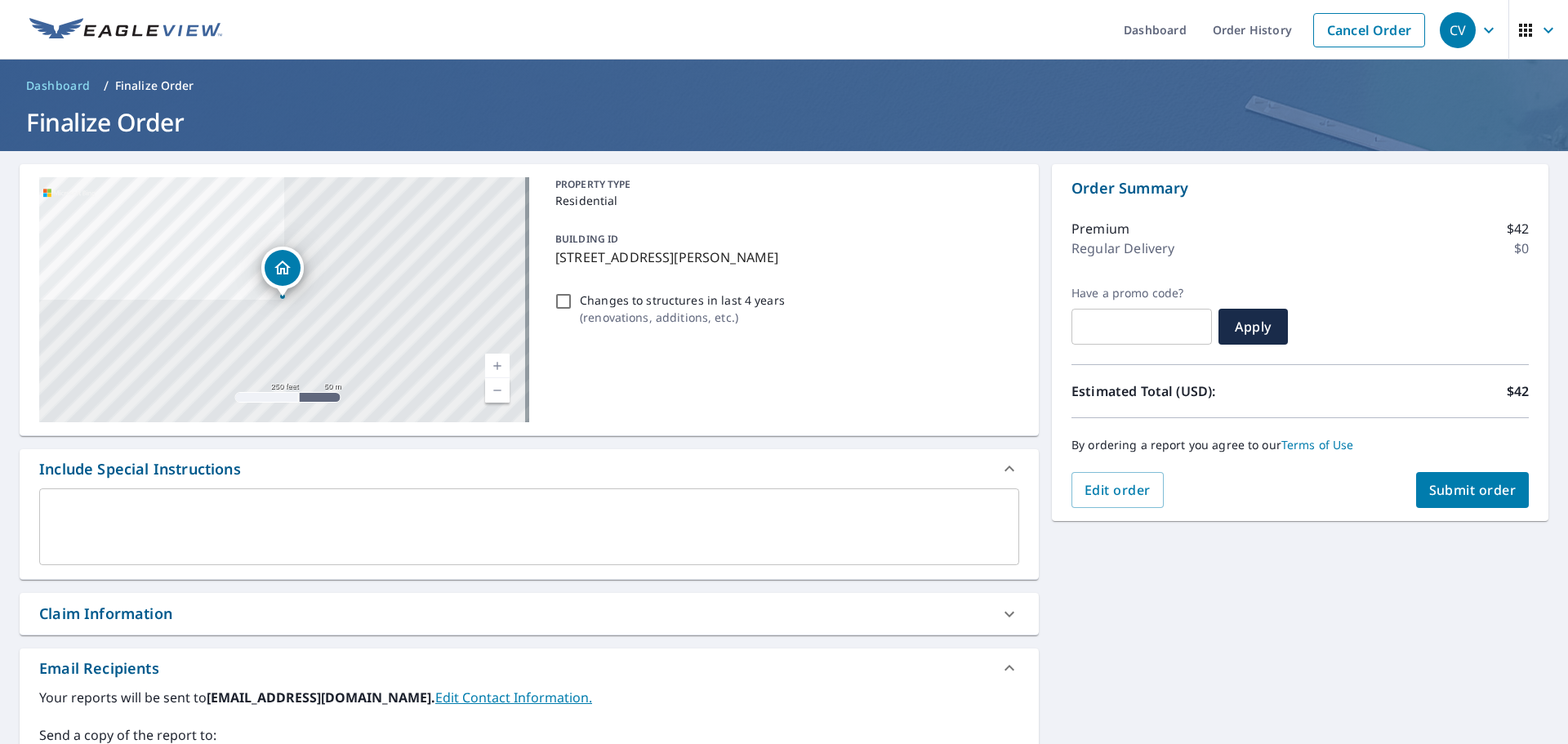
click at [1454, 499] on button "Submit order" at bounding box center [1473, 490] width 113 height 36
